Goal: Transaction & Acquisition: Book appointment/travel/reservation

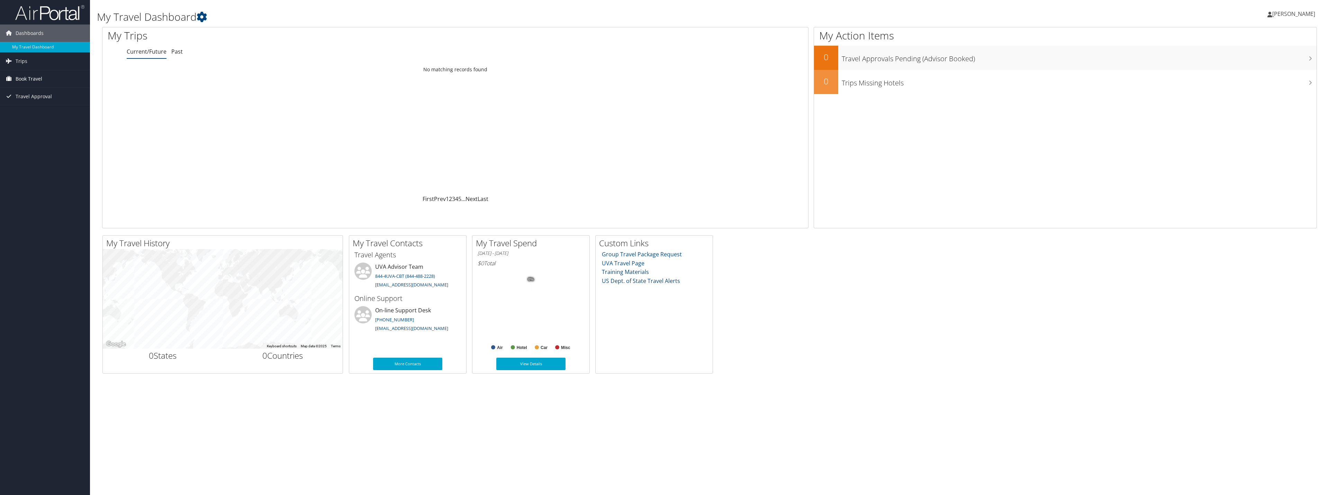
click at [14, 82] on link "Book Travel" at bounding box center [45, 78] width 90 height 17
click at [22, 118] on link "Book/Manage Online Trips" at bounding box center [45, 113] width 90 height 10
click at [30, 74] on span "Book Travel" at bounding box center [29, 78] width 27 height 17
click at [38, 115] on link "Book/Manage Online Trips" at bounding box center [45, 113] width 90 height 10
